Goal: Navigation & Orientation: Find specific page/section

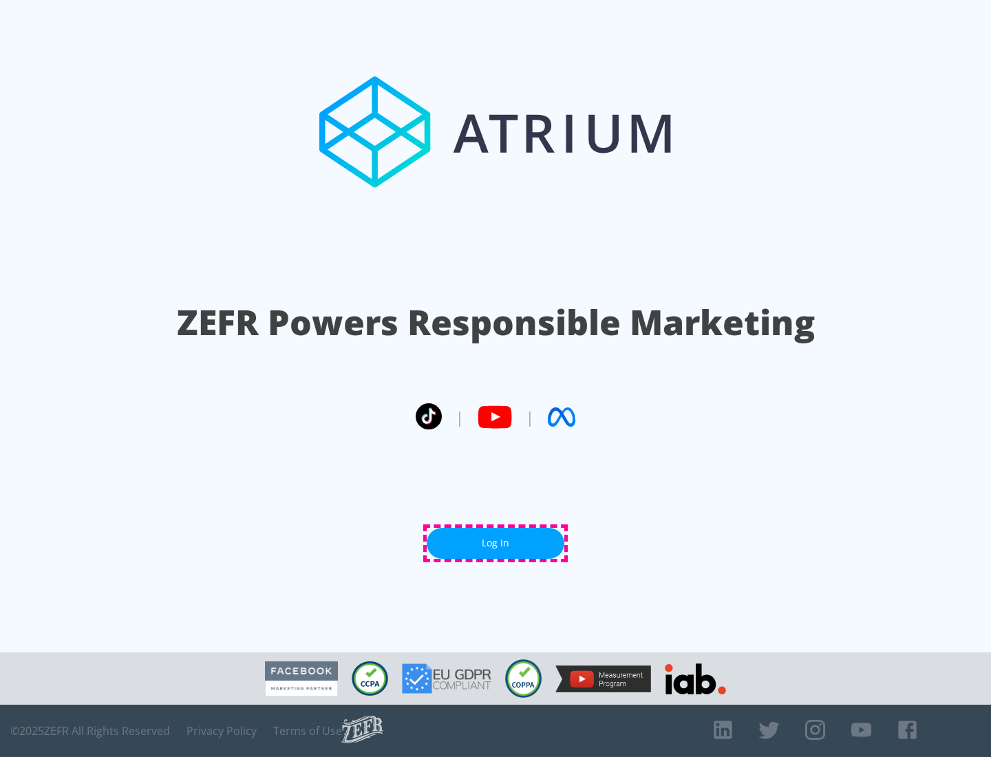
click at [495, 543] on link "Log In" at bounding box center [496, 543] width 138 height 31
